Goal: Information Seeking & Learning: Find specific fact

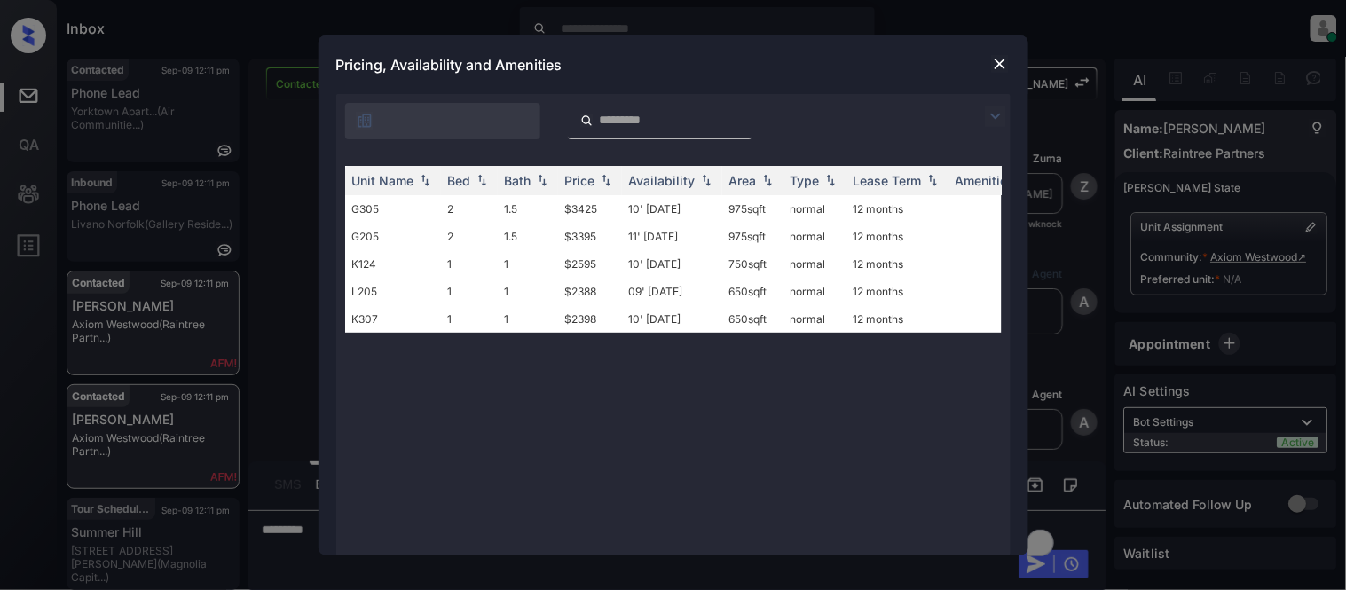
scroll to position [7210, 0]
click at [991, 114] on img at bounding box center [995, 116] width 21 height 21
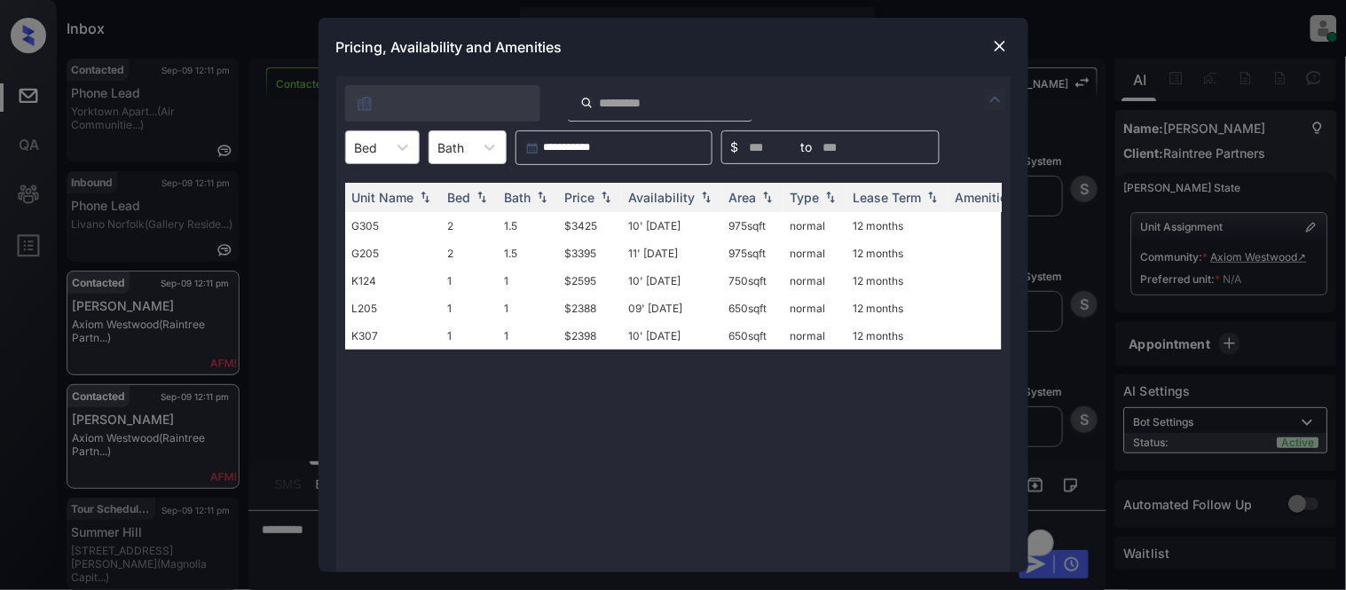
click at [367, 152] on div at bounding box center [366, 147] width 23 height 19
click at [400, 201] on div "1" at bounding box center [382, 191] width 75 height 32
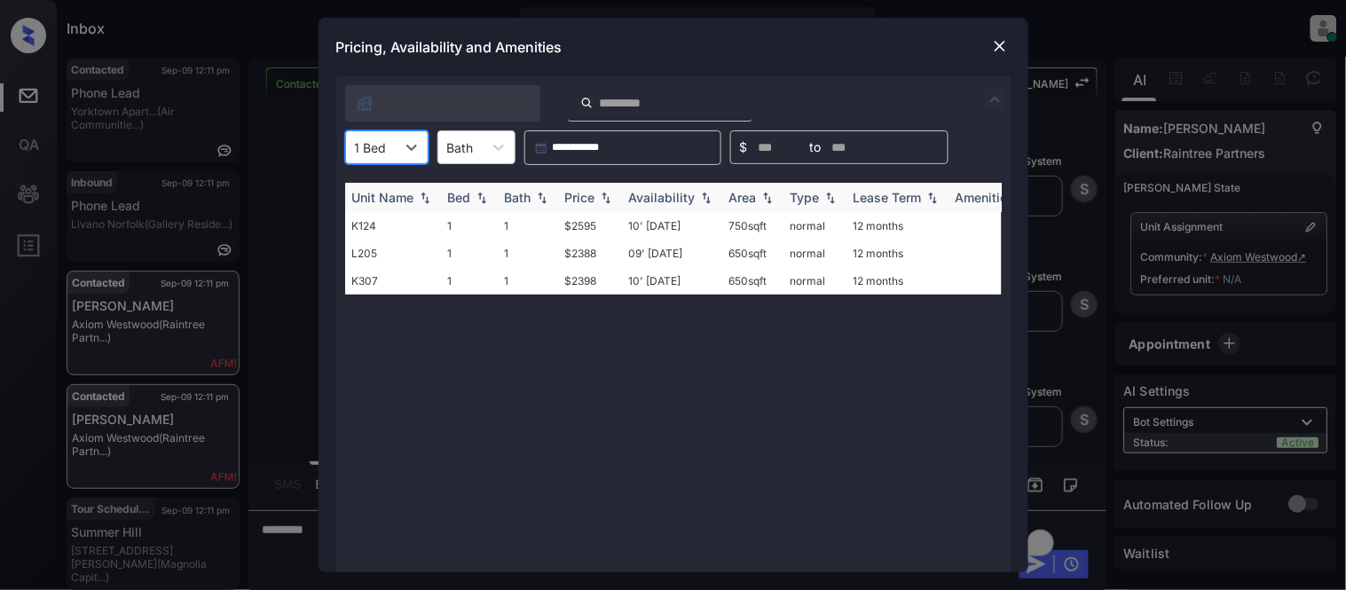
click at [588, 195] on div "Price" at bounding box center [580, 197] width 30 height 15
click at [582, 217] on td "$2388" at bounding box center [590, 226] width 64 height 28
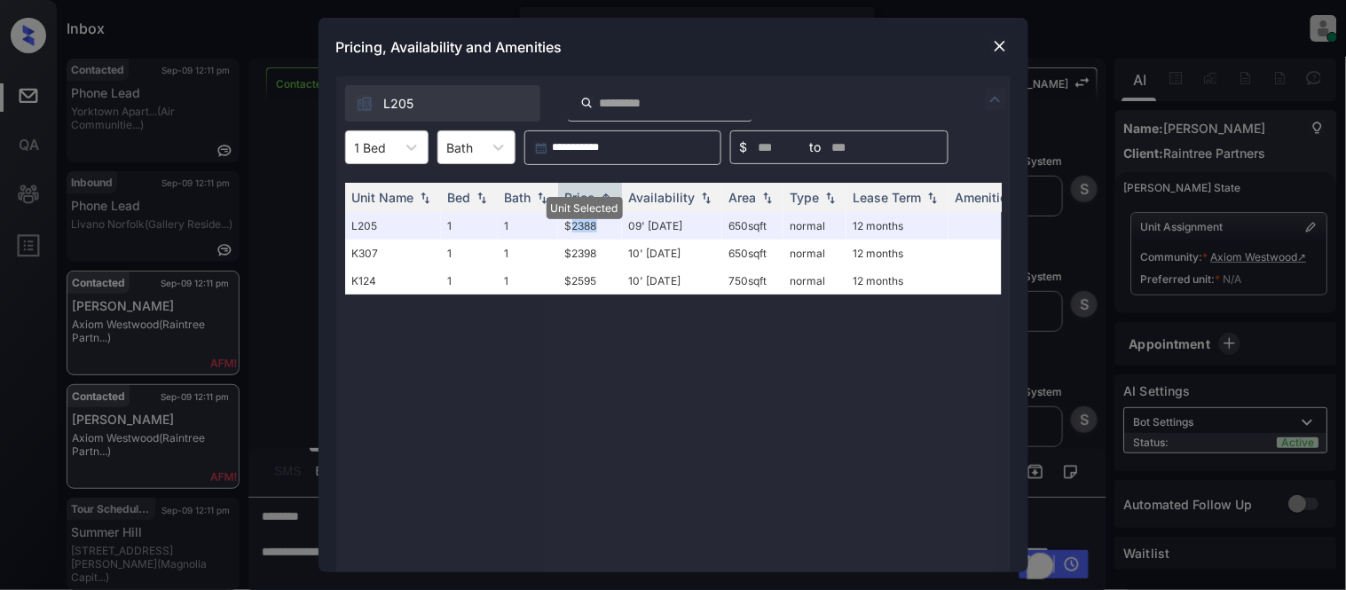
click at [1001, 40] on img at bounding box center [1000, 46] width 18 height 18
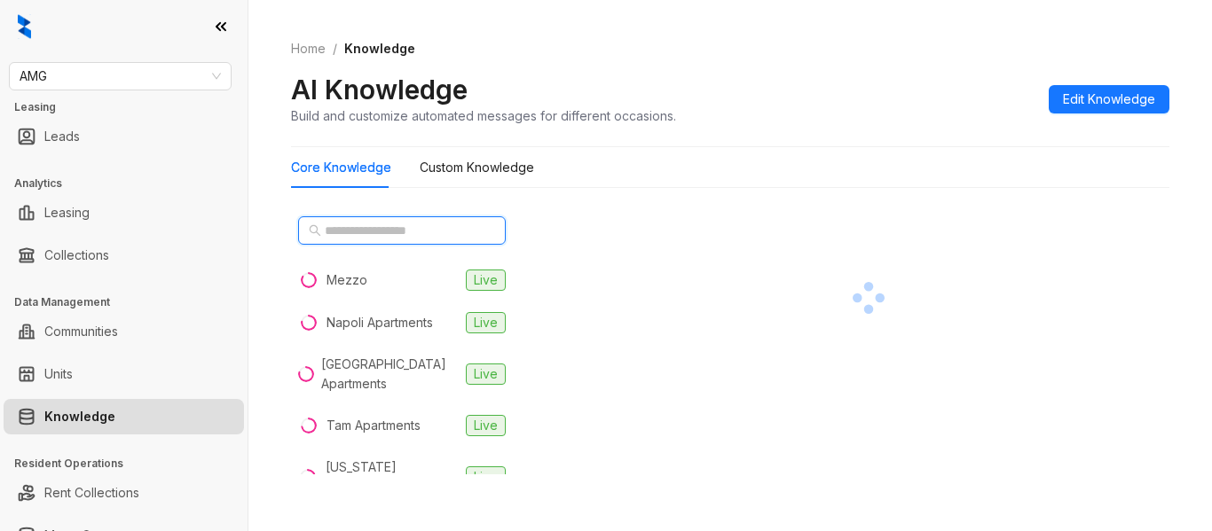
click at [341, 230] on input "text" at bounding box center [403, 231] width 156 height 20
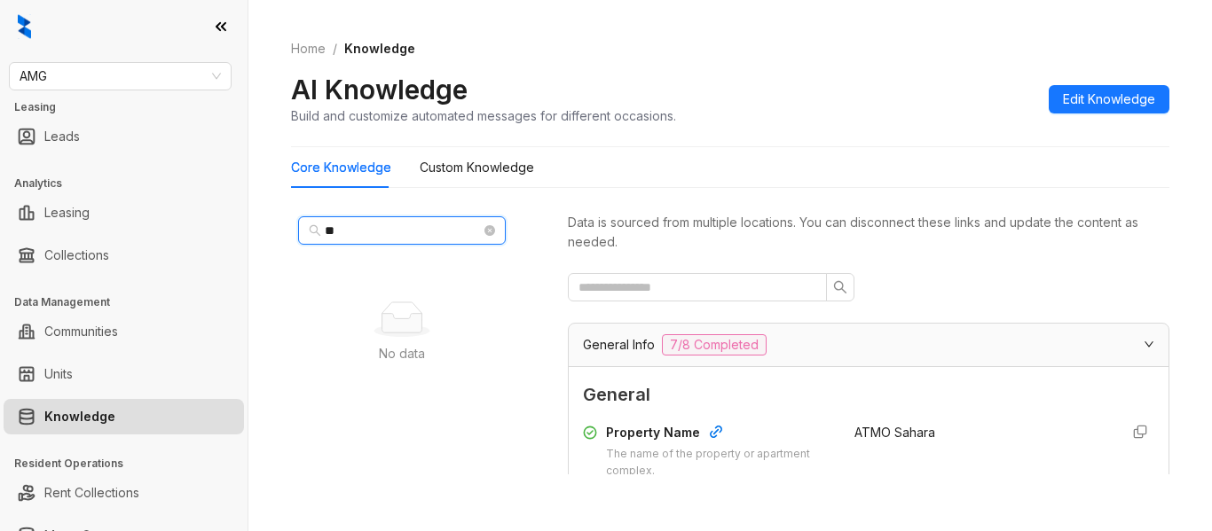
type input "*"
click at [395, 231] on input "text" at bounding box center [403, 231] width 156 height 20
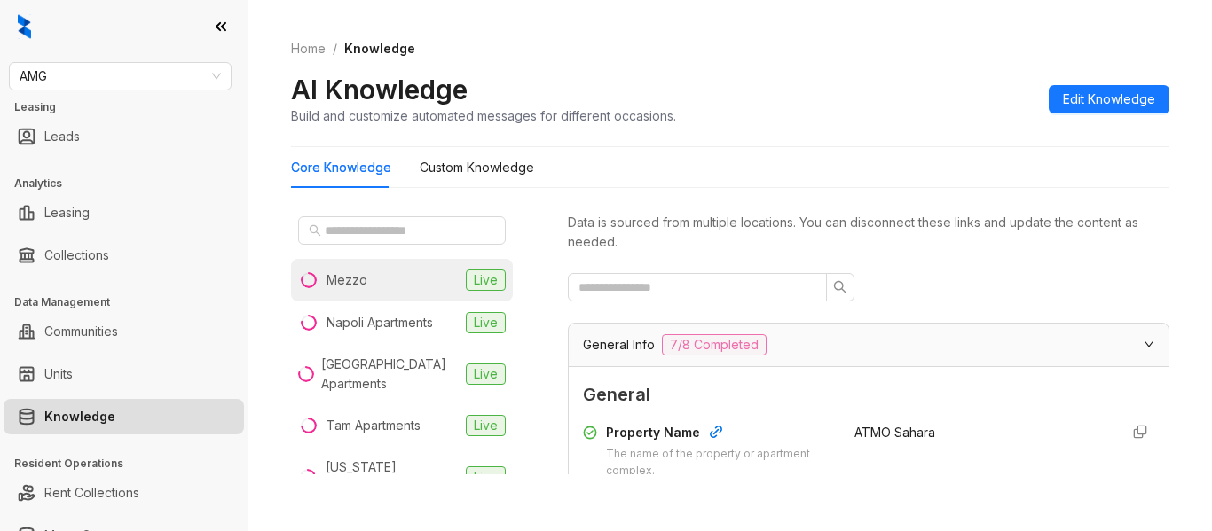
click at [357, 269] on li "Mezzo Live" at bounding box center [402, 280] width 222 height 43
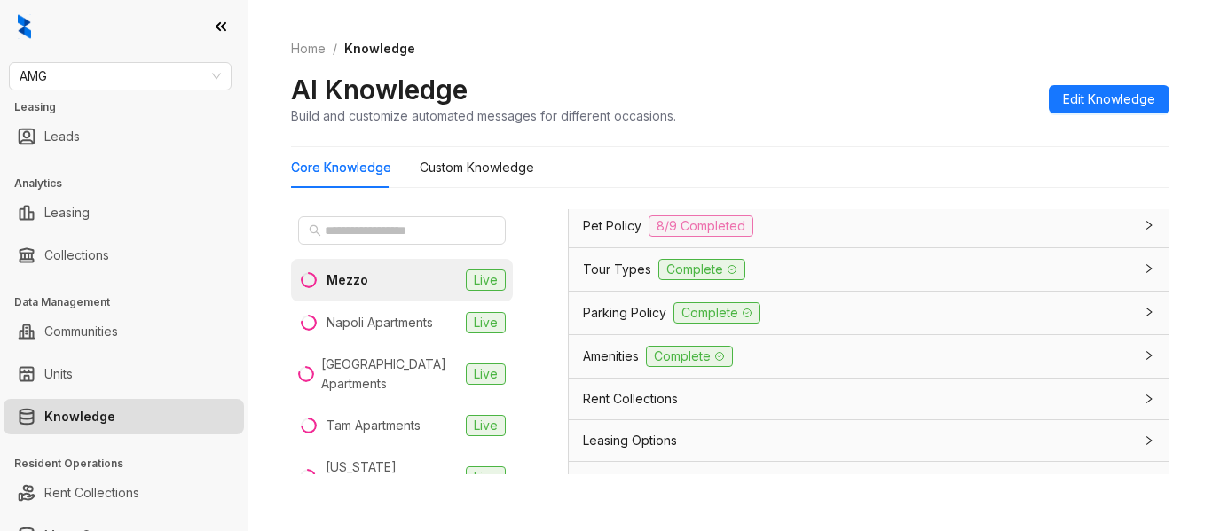
scroll to position [1343, 0]
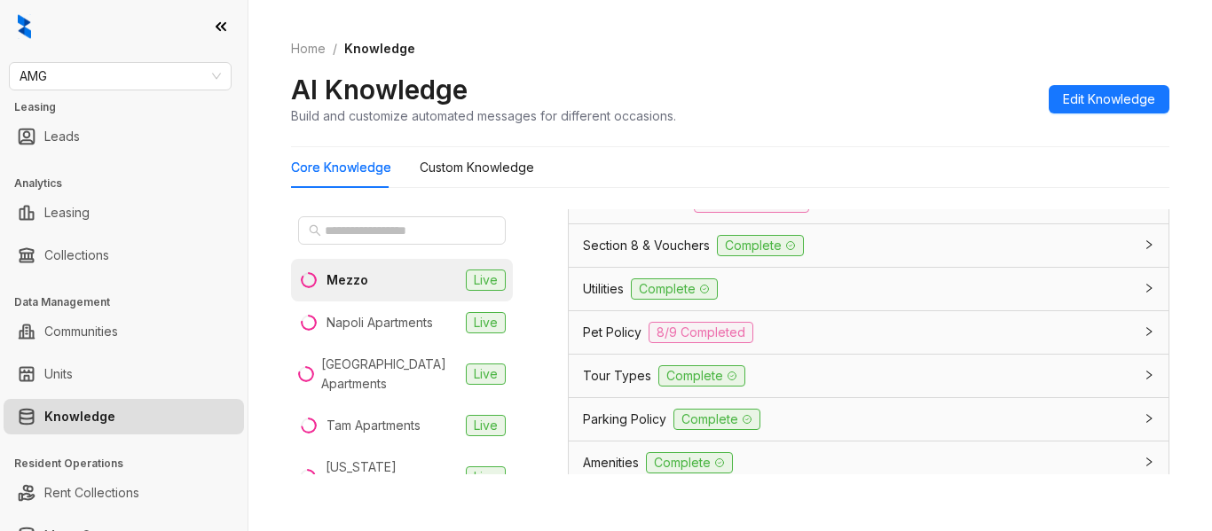
click at [620, 372] on span "Tour Types" at bounding box center [617, 376] width 68 height 20
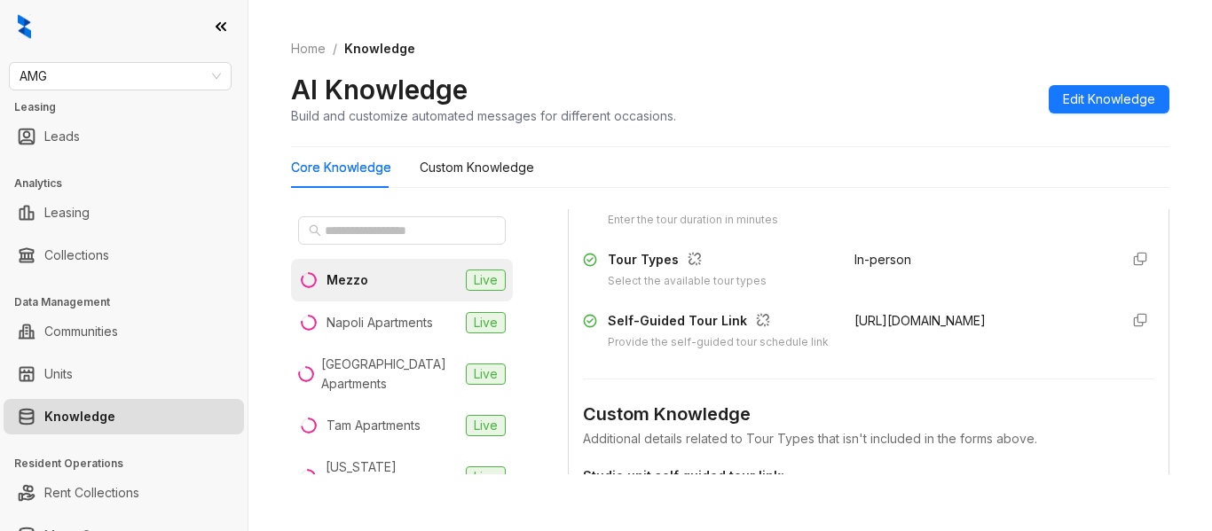
scroll to position [1521, 0]
